Goal: Obtain resource: Download file/media

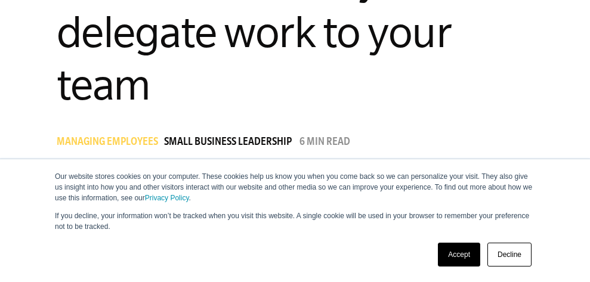
scroll to position [404, 0]
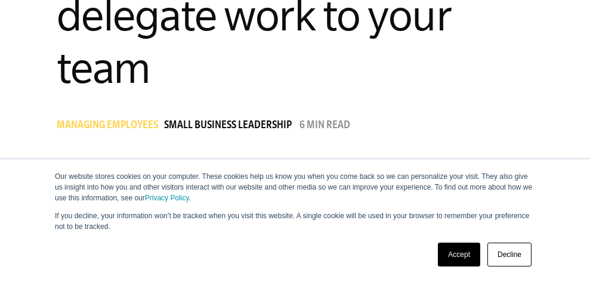
click at [507, 257] on link "Decline" at bounding box center [509, 255] width 44 height 24
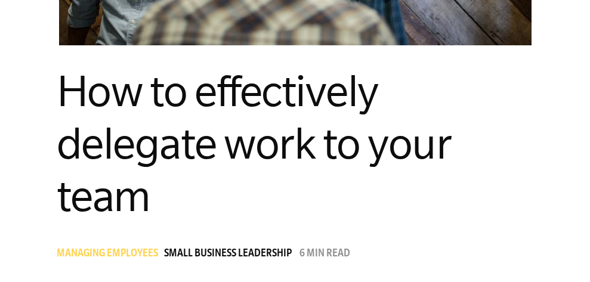
scroll to position [0, 0]
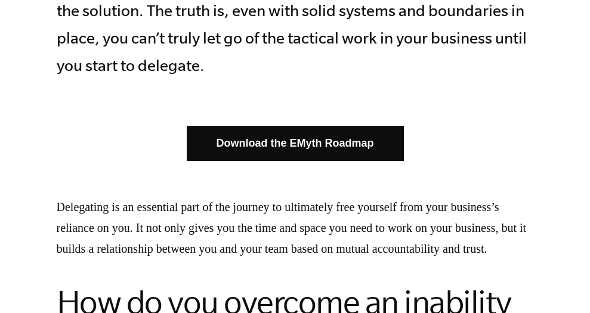
scroll to position [666, 0]
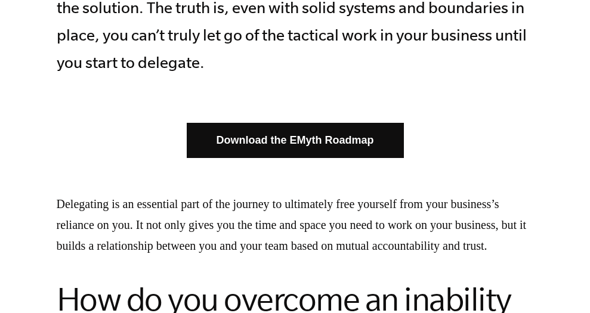
click at [264, 136] on link "Download the EMyth Roadmap" at bounding box center [295, 140] width 217 height 35
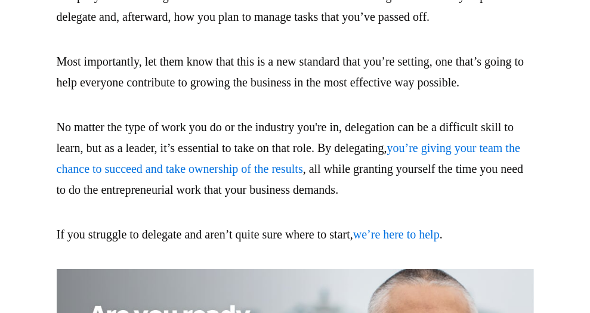
scroll to position [3444, 0]
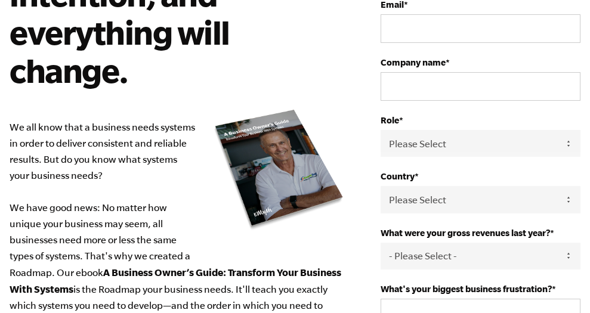
scroll to position [35, 0]
